Goal: Task Accomplishment & Management: Complete application form

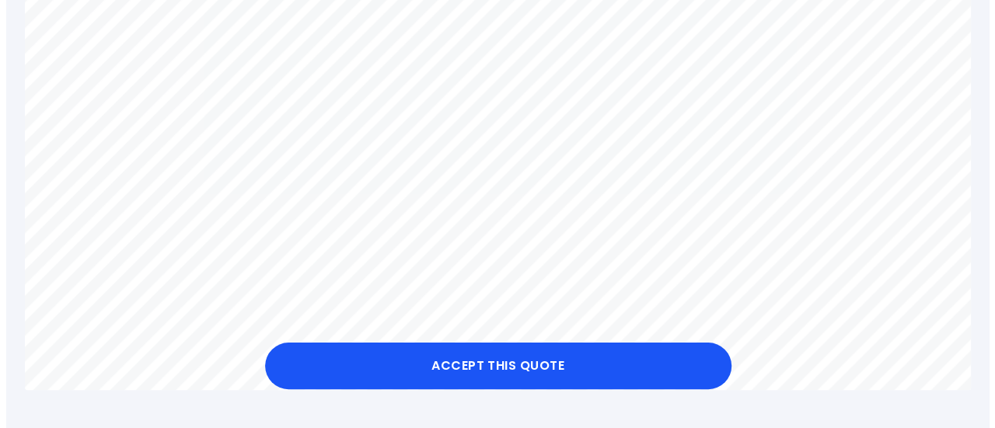
scroll to position [1011, 0]
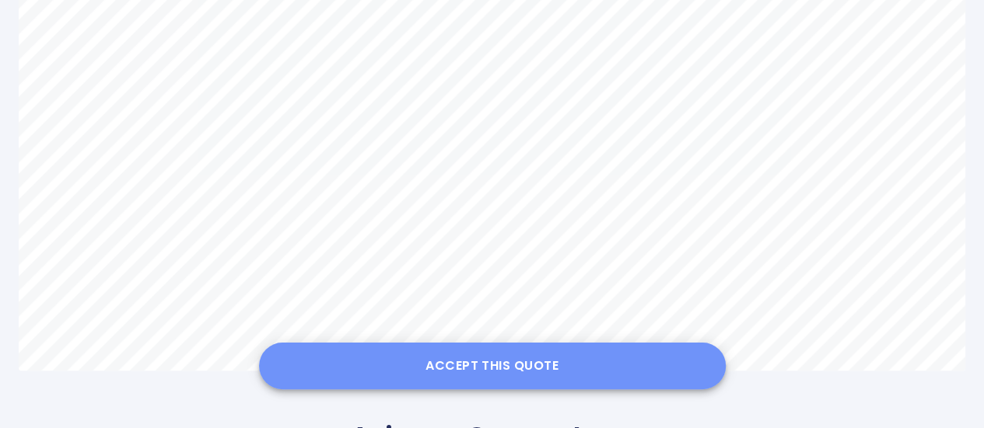
click at [494, 355] on button "Accept this Quote" at bounding box center [492, 366] width 467 height 47
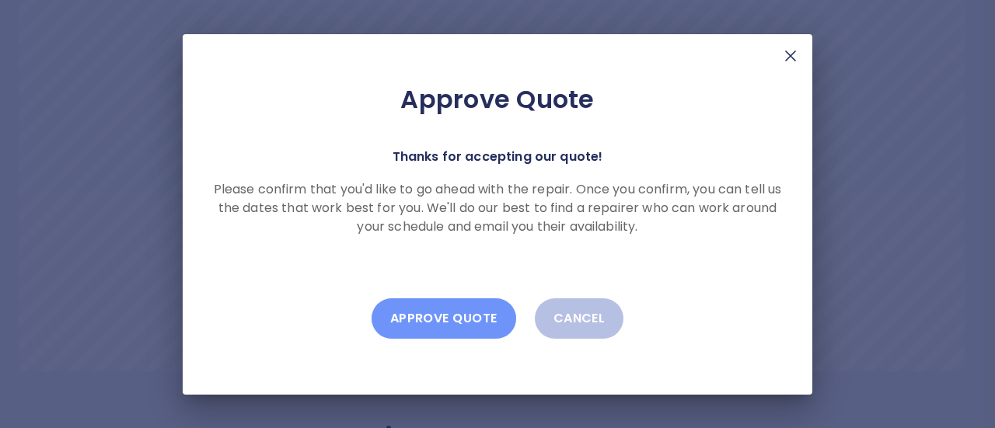
click at [452, 313] on button "Approve Quote" at bounding box center [444, 319] width 145 height 40
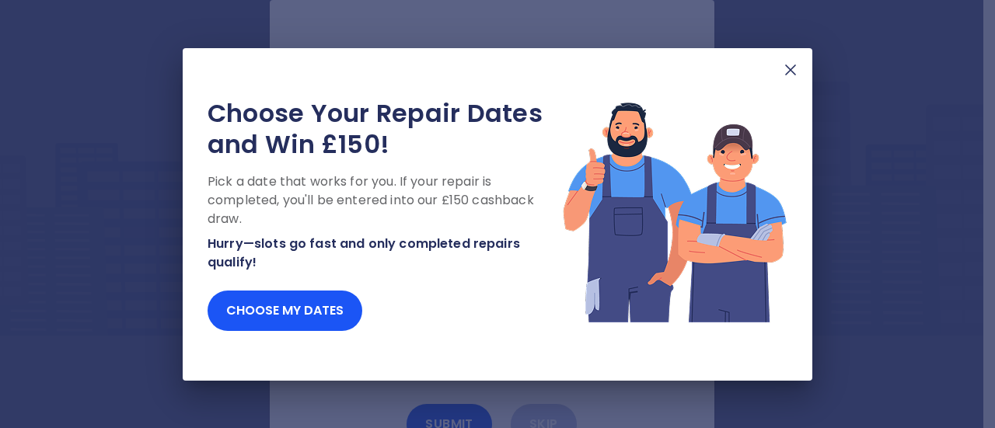
click at [790, 75] on img at bounding box center [790, 70] width 19 height 19
click at [786, 72] on img at bounding box center [790, 70] width 19 height 19
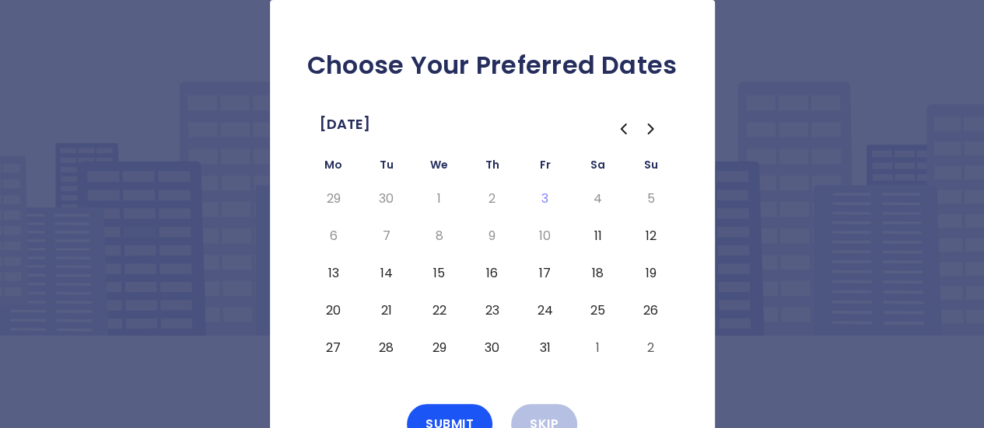
click at [386, 267] on button "14" at bounding box center [386, 273] width 28 height 25
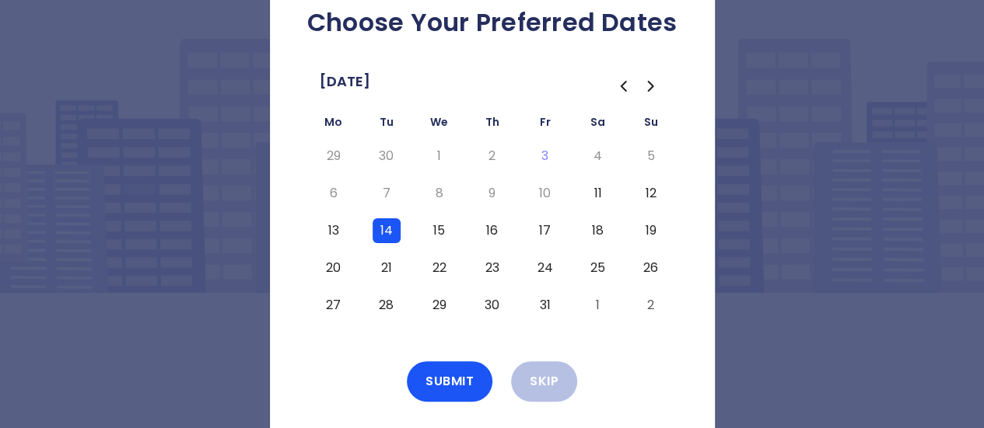
scroll to position [65, 0]
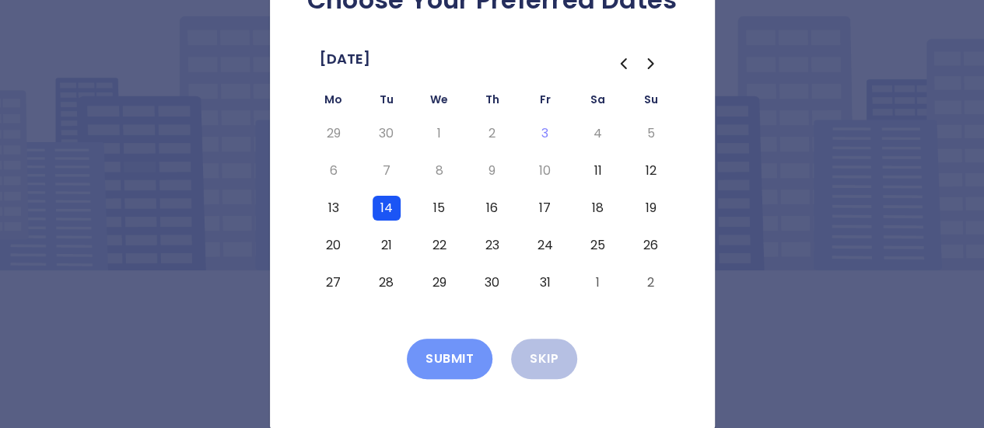
click at [447, 355] on button "Submit" at bounding box center [450, 359] width 86 height 40
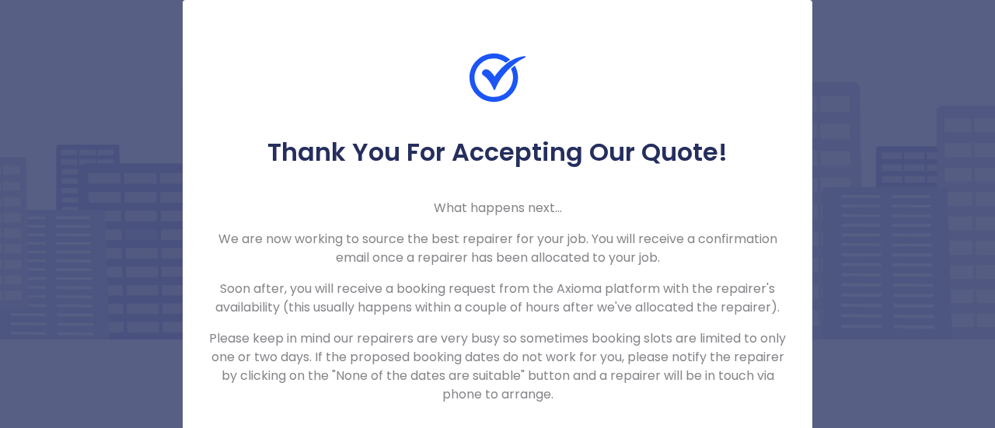
scroll to position [25, 0]
